Goal: Browse casually: Explore the website without a specific task or goal

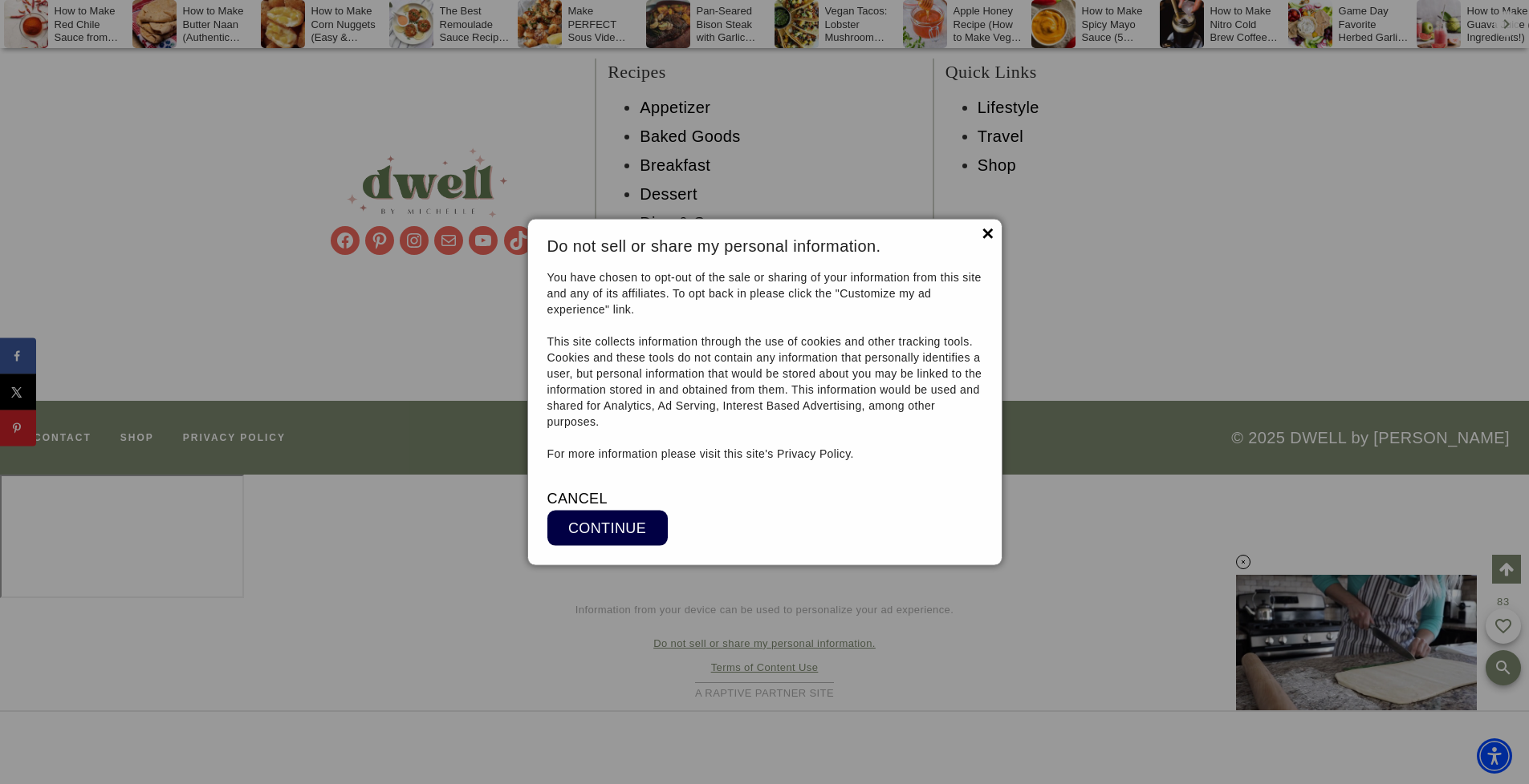
scroll to position [17277, 0]
